Goal: Information Seeking & Learning: Learn about a topic

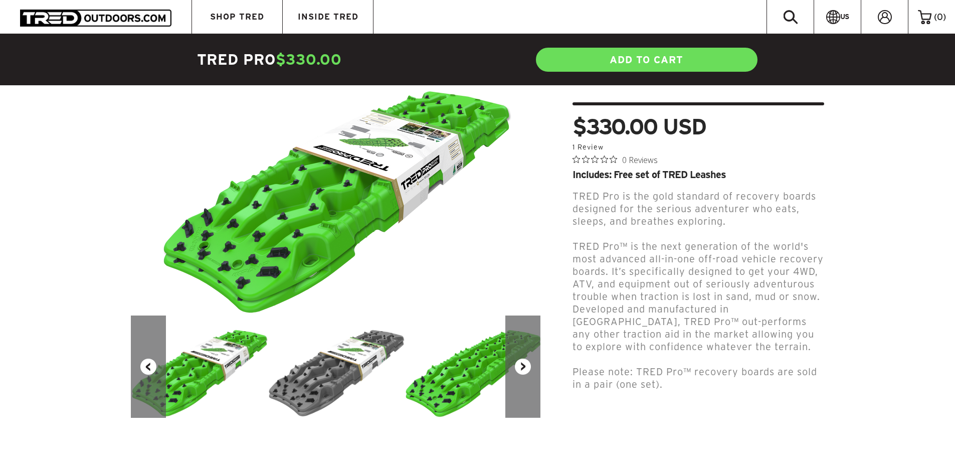
scroll to position [100, 0]
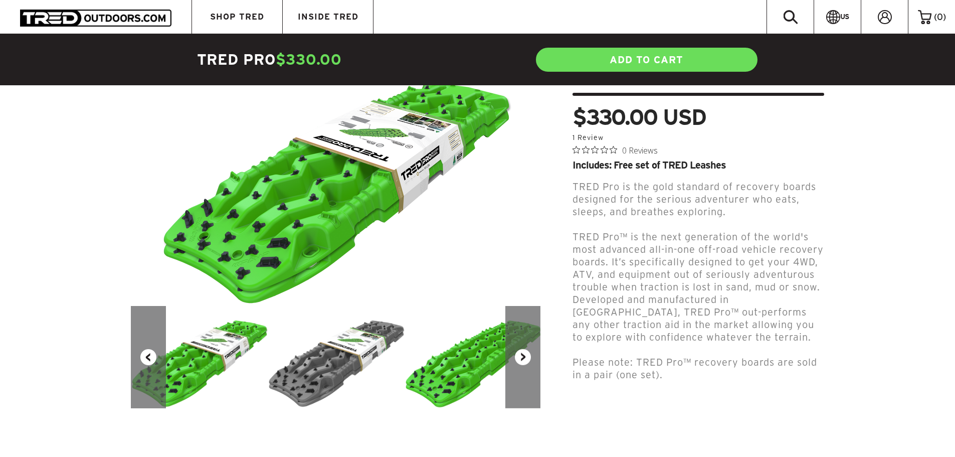
drag, startPoint x: 675, startPoint y: 374, endPoint x: 557, endPoint y: 181, distance: 226.3
click at [555, 179] on div "TRED Pro $330.00 USD 5.0 star rating 1 Review 0 Reviews Includes: Free set of T…" at bounding box center [690, 371] width 284 height 654
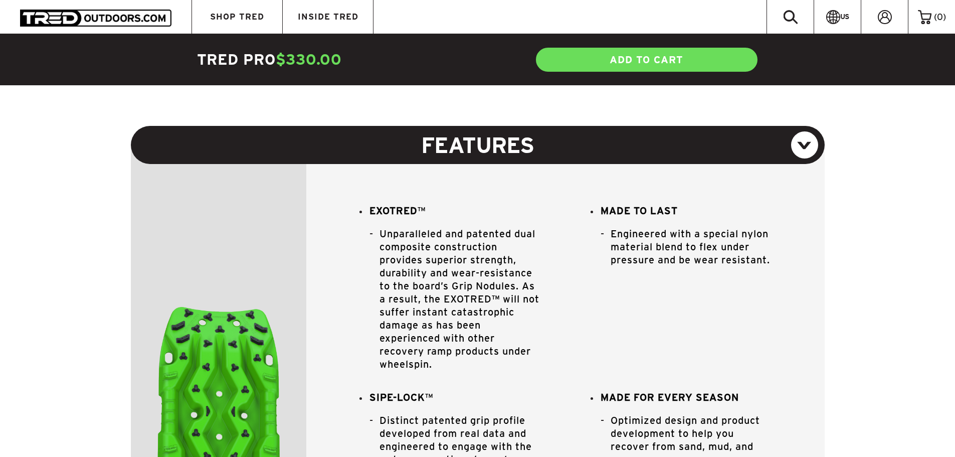
scroll to position [802, 0]
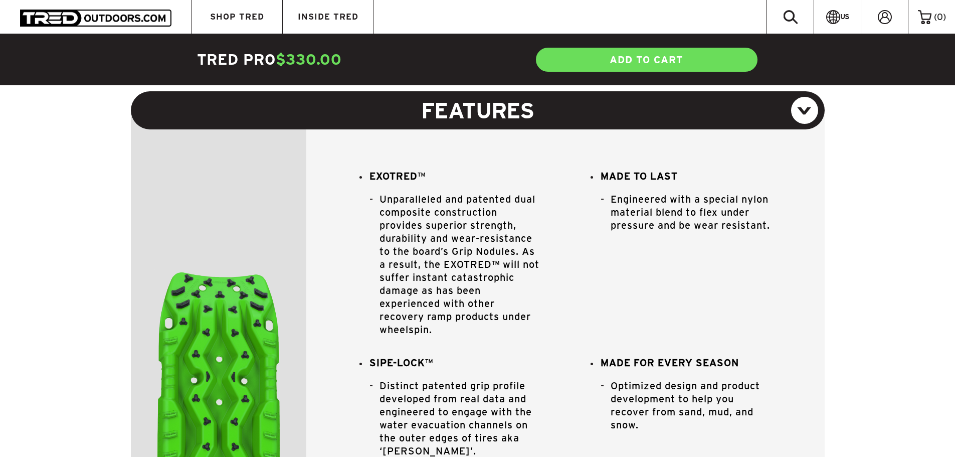
click at [757, 299] on li "MADE TO LAST Engineered with a special nylon material blend to flex under press…" at bounding box center [680, 257] width 181 height 176
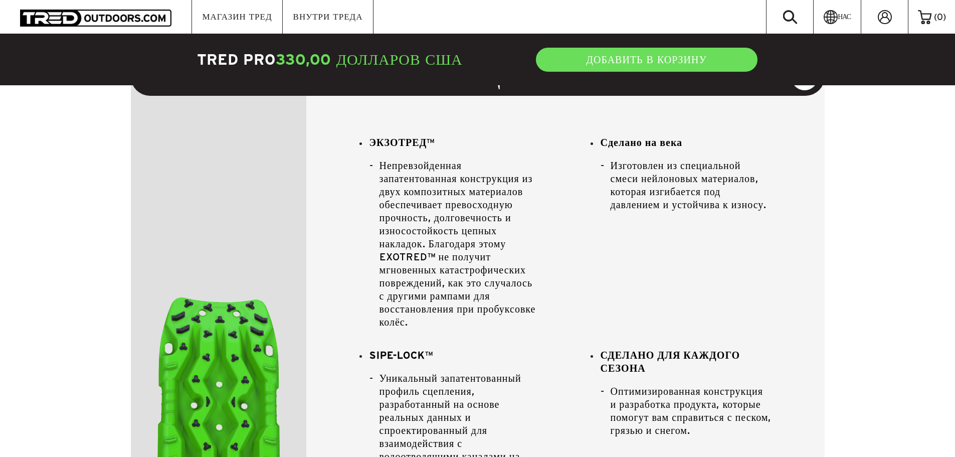
scroll to position [652, 0]
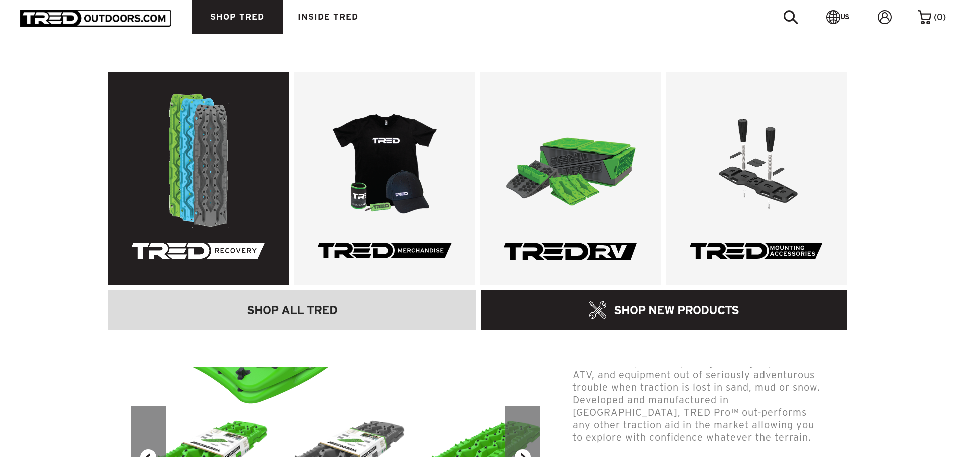
click at [213, 149] on link at bounding box center [198, 178] width 181 height 213
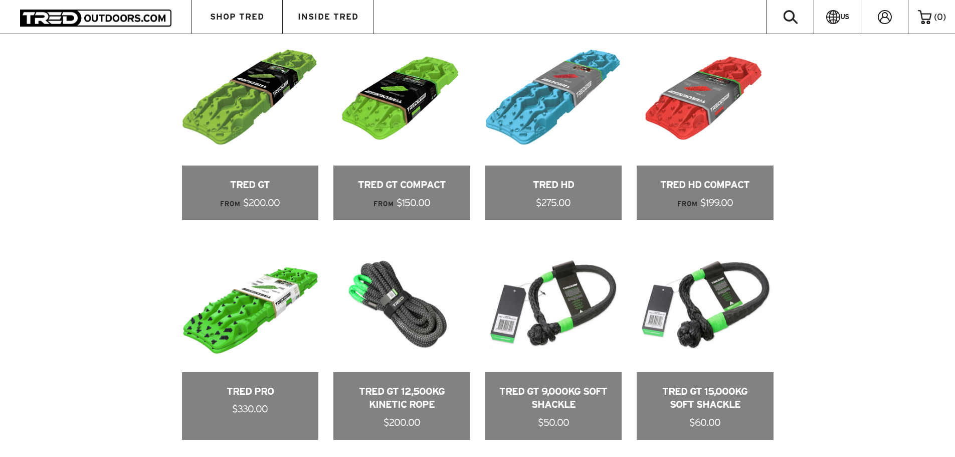
scroll to position [601, 0]
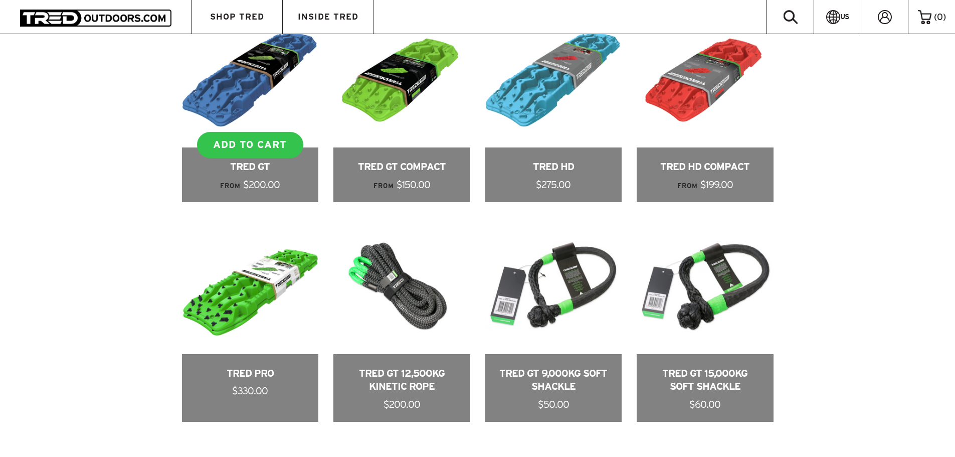
click at [209, 112] on link at bounding box center [250, 106] width 137 height 191
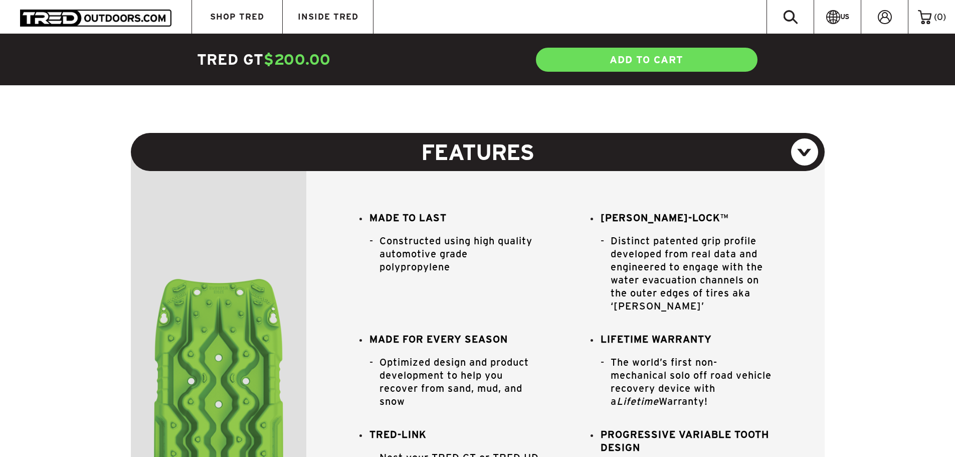
scroll to position [686, 0]
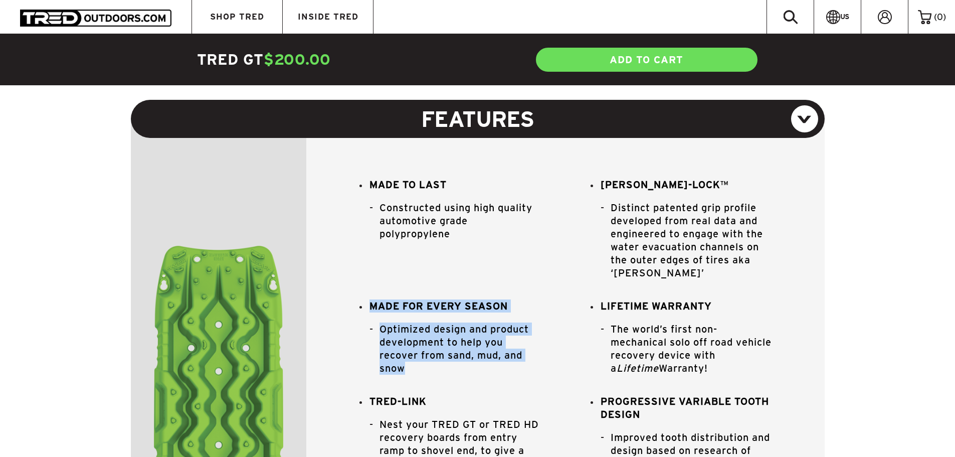
drag, startPoint x: 409, startPoint y: 368, endPoint x: 366, endPoint y: 299, distance: 81.1
click at [366, 299] on li "MADE FOR EVERY SEASON Optimized design and product development to help you reco…" at bounding box center [449, 341] width 181 height 85
